Goal: Ask a question: Seek information or help from site administrators or community

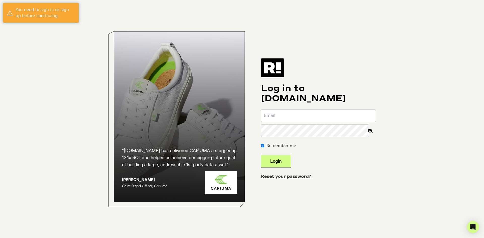
click at [298, 117] on input "email" at bounding box center [318, 116] width 115 height 12
click at [342, 118] on input "email" at bounding box center [318, 116] width 115 height 12
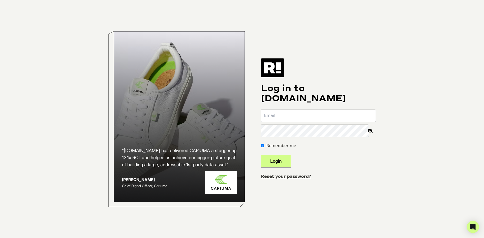
type input "retention@myamazonguy.com"
type input "[EMAIL_ADDRESS][DOMAIN_NAME]"
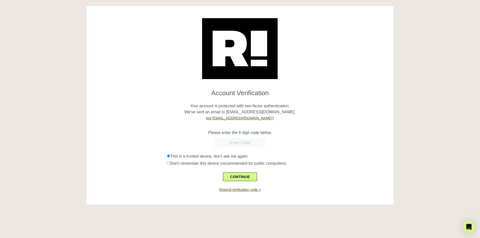
click at [289, 125] on div "Please enter the 6 digit code below." at bounding box center [240, 130] width 300 height 12
click at [231, 145] on input "text" at bounding box center [240, 142] width 50 height 9
paste input "143688"
type input "143688"
click at [344, 121] on p "Your account is protected with two-factor authentication. We've sent an email t…" at bounding box center [240, 109] width 300 height 24
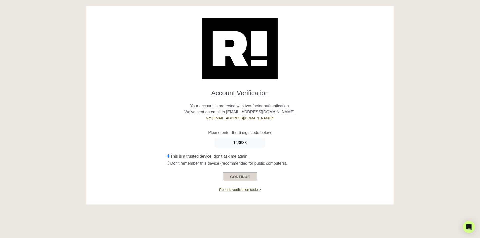
click at [236, 177] on button "CONTINUE" at bounding box center [240, 177] width 34 height 9
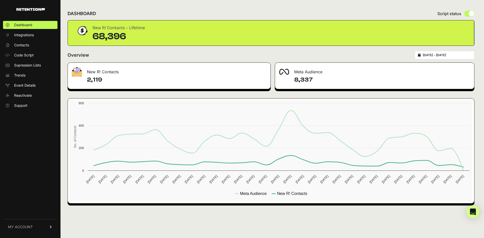
click at [475, 211] on icon "Open Intercom Messenger" at bounding box center [472, 212] width 7 height 7
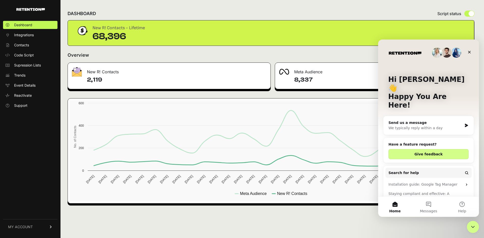
click at [434, 125] on div "We typically reply within a day" at bounding box center [425, 127] width 74 height 5
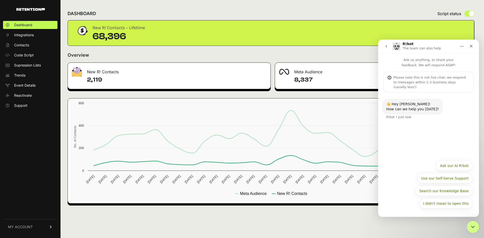
click at [428, 173] on div "I didn't mean to open this Ask our AI R!bot Use our Self-Serve Support Search o…" at bounding box center [429, 186] width 88 height 50
click at [407, 157] on div "I didn't mean to open this Ask our AI R!bot Use our Self-Serve Support Search o…" at bounding box center [428, 184] width 101 height 55
click at [451, 168] on button "Ask our AI R!bot" at bounding box center [454, 166] width 36 height 10
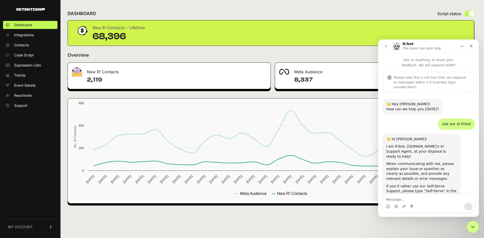
scroll to position [4, 0]
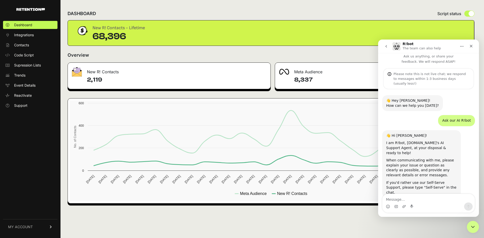
click at [413, 200] on textarea "Message…" at bounding box center [428, 198] width 92 height 9
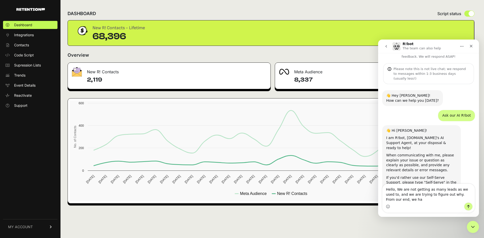
scroll to position [14, 0]
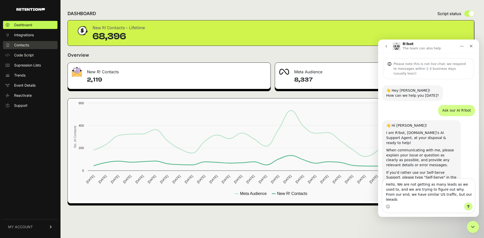
type textarea "Hello, We are not getting as many leads as we used to, and we are trying to fig…"
click at [26, 45] on span "Contacts" at bounding box center [21, 45] width 15 height 5
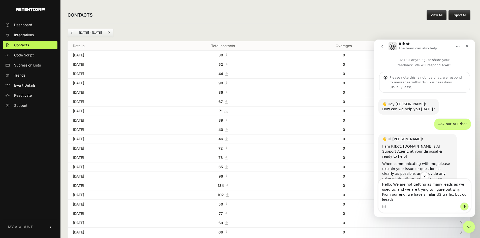
click at [438, 17] on link "View All" at bounding box center [437, 15] width 20 height 10
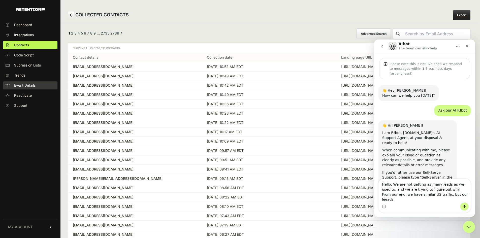
click at [23, 85] on span "Event Details" at bounding box center [24, 85] width 21 height 5
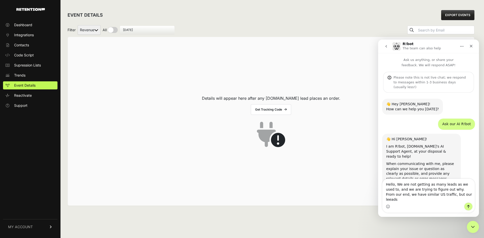
scroll to position [14, 0]
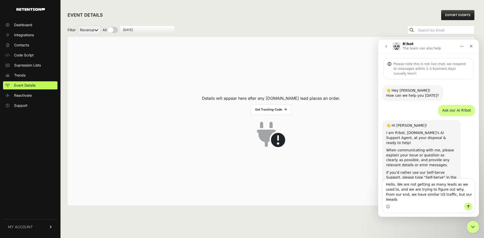
drag, startPoint x: 436, startPoint y: 199, endPoint x: 443, endPoint y: 202, distance: 7.8
click at [443, 202] on textarea "Hello, We are not getting as many leads as we used to, and we are trying to fig…" at bounding box center [428, 191] width 92 height 24
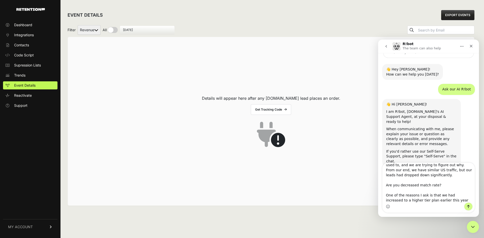
scroll to position [13, 0]
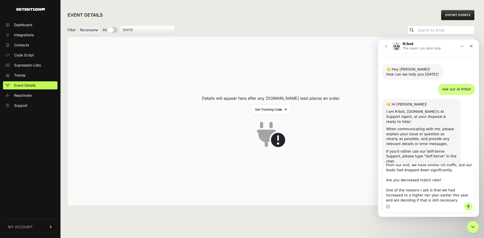
type textarea "Hello, We are not getting as many leads as we used to, and we are trying to fig…"
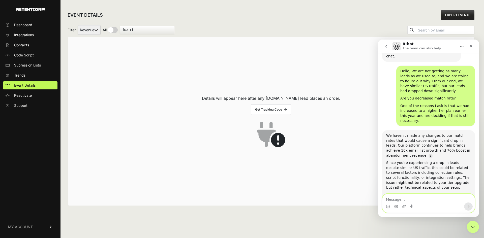
scroll to position [141, 0]
click at [404, 201] on textarea "Message…" at bounding box center [428, 198] width 92 height 9
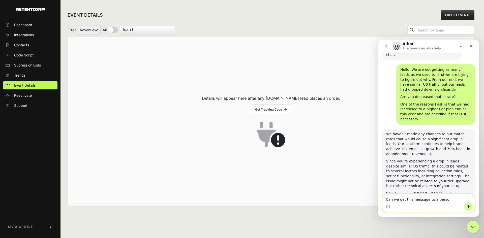
type textarea "Can we get this message to a person"
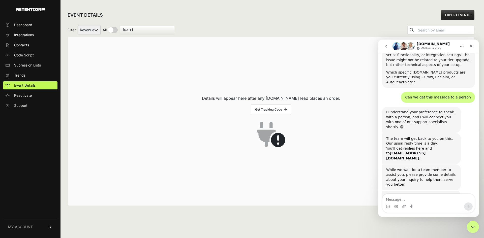
scroll to position [264, 0]
drag, startPoint x: 440, startPoint y: 121, endPoint x: 380, endPoint y: 121, distance: 60.2
click at [380, 121] on div "👋 Hey [PERSON_NAME]! How can we help you [DATE]? R!bot • 6m ago Ask our AI R!bo…" at bounding box center [428, 27] width 101 height 397
copy div "[EMAIL_ADDRESS][DOMAIN_NAME] ."
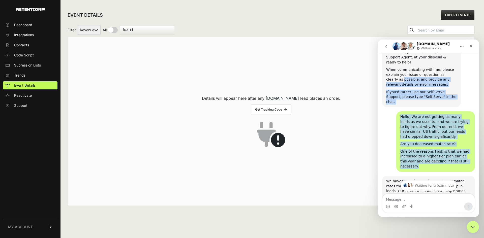
scroll to position [87, 0]
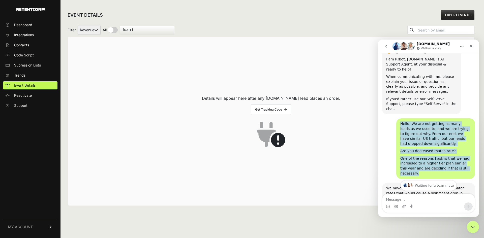
drag, startPoint x: 463, startPoint y: 100, endPoint x: 396, endPoint y: 113, distance: 69.0
click at [396, 118] on div "Hello, We are not getting as many leads as we used to, and we are trying to fig…" at bounding box center [435, 148] width 79 height 60
copy div "Hello, We are not getting as many leads as we used to, and we are trying to fig…"
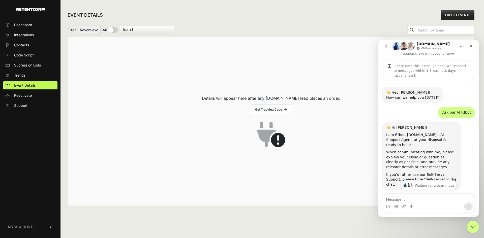
scroll to position [62, 0]
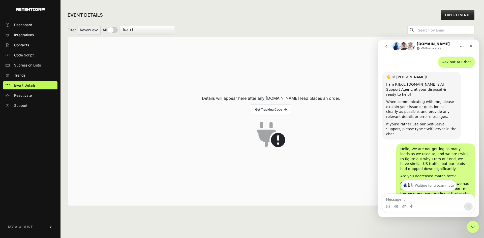
click at [446, 104] on div "When communicating with me, please explain your issue or question as clearly as…" at bounding box center [421, 110] width 71 height 20
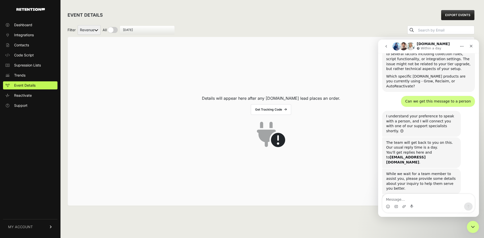
scroll to position [269, 0]
